Goal: Transaction & Acquisition: Book appointment/travel/reservation

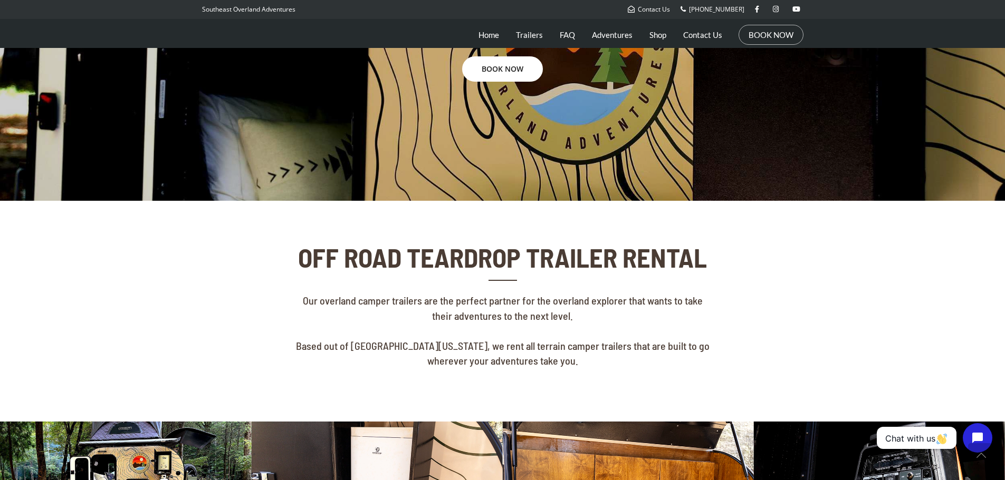
scroll to position [321, 0]
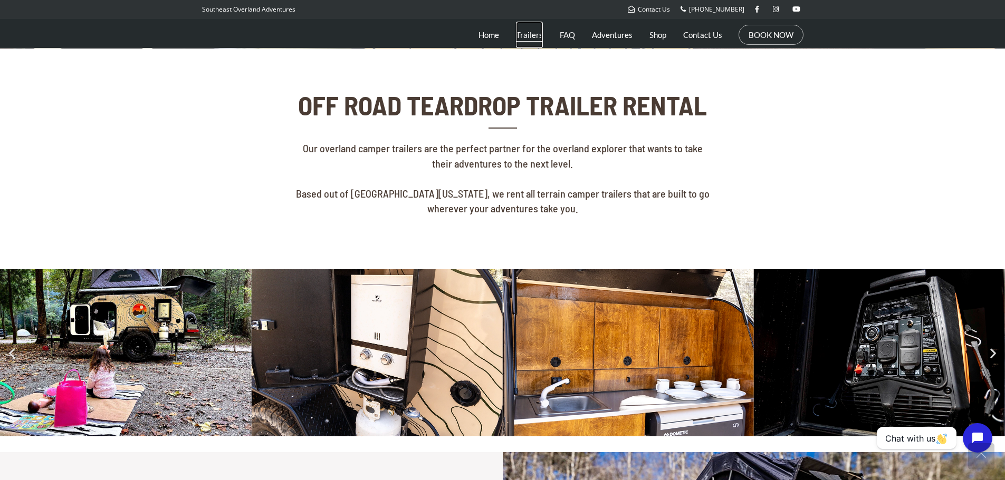
click at [524, 38] on link "Trailers" at bounding box center [529, 35] width 27 height 26
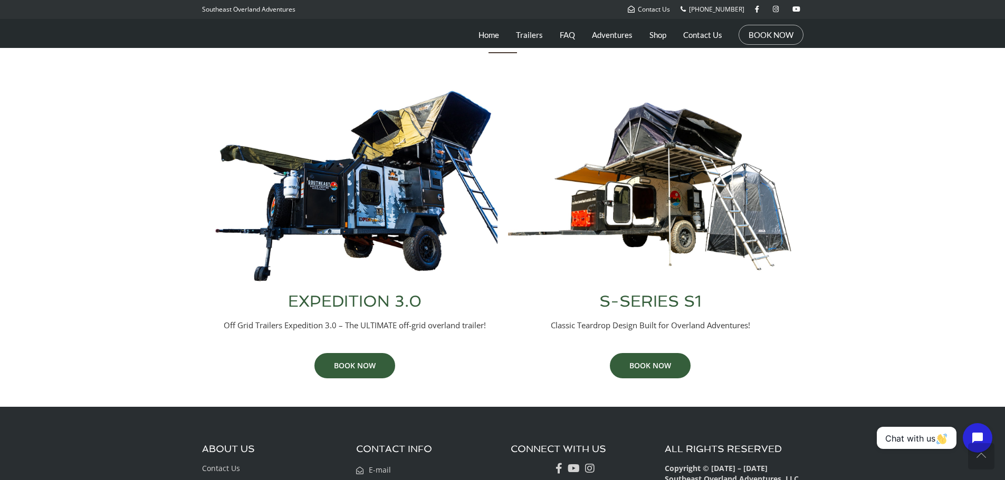
scroll to position [384, 0]
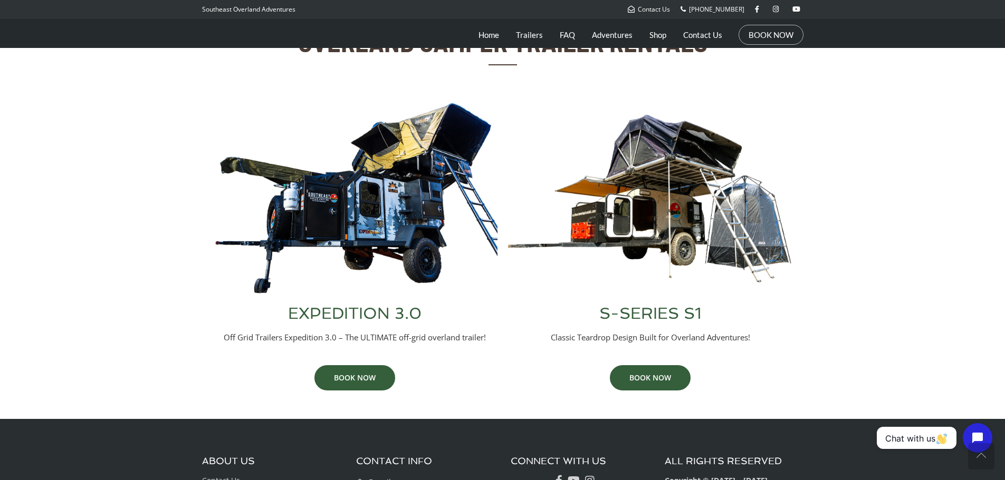
click at [355, 392] on div "BOOK NOW" at bounding box center [355, 378] width 285 height 31
click at [355, 380] on link "BOOK NOW" at bounding box center [354, 377] width 81 height 25
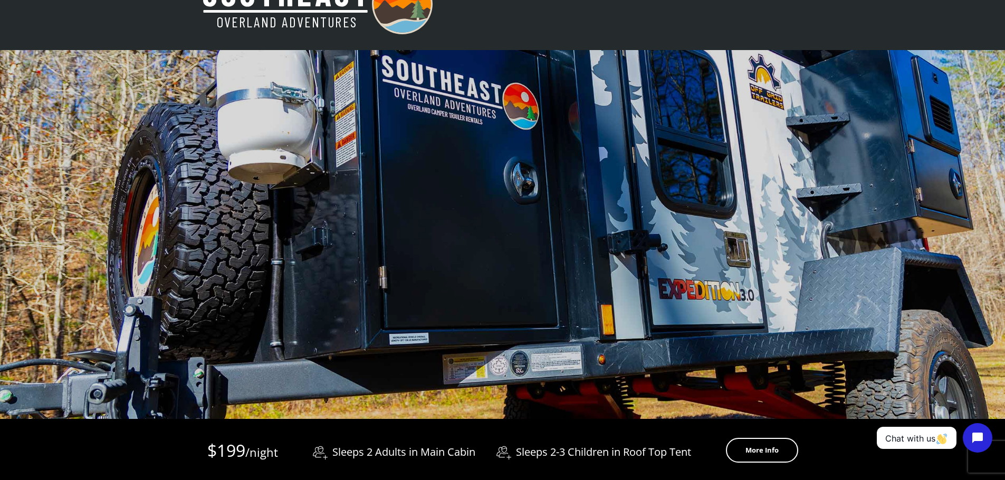
scroll to position [39, 0]
